Goal: Information Seeking & Learning: Learn about a topic

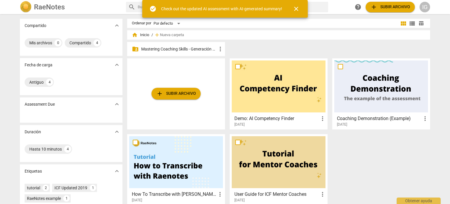
click at [181, 50] on p "Mastering Coaching Skills - Generación 31" at bounding box center [179, 49] width 76 height 6
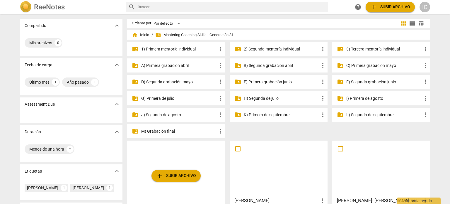
click at [273, 98] on p "H) Segunda de julio" at bounding box center [282, 98] width 76 height 6
click at [183, 97] on p "G) Primera de julio" at bounding box center [179, 98] width 76 height 6
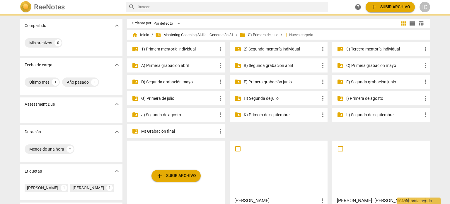
click at [183, 97] on p "G) Primera de julio" at bounding box center [179, 98] width 76 height 6
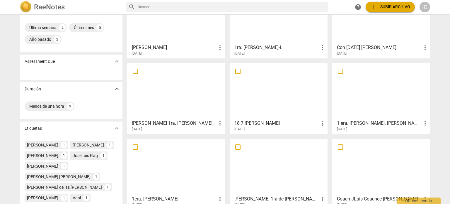
scroll to position [113, 0]
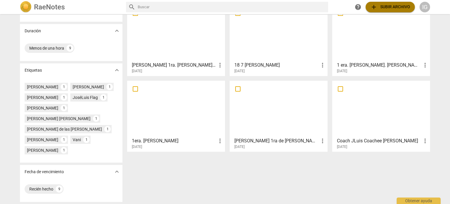
click at [381, 9] on span "add Subir archivo" at bounding box center [391, 7] width 40 height 7
